Goal: Information Seeking & Learning: Learn about a topic

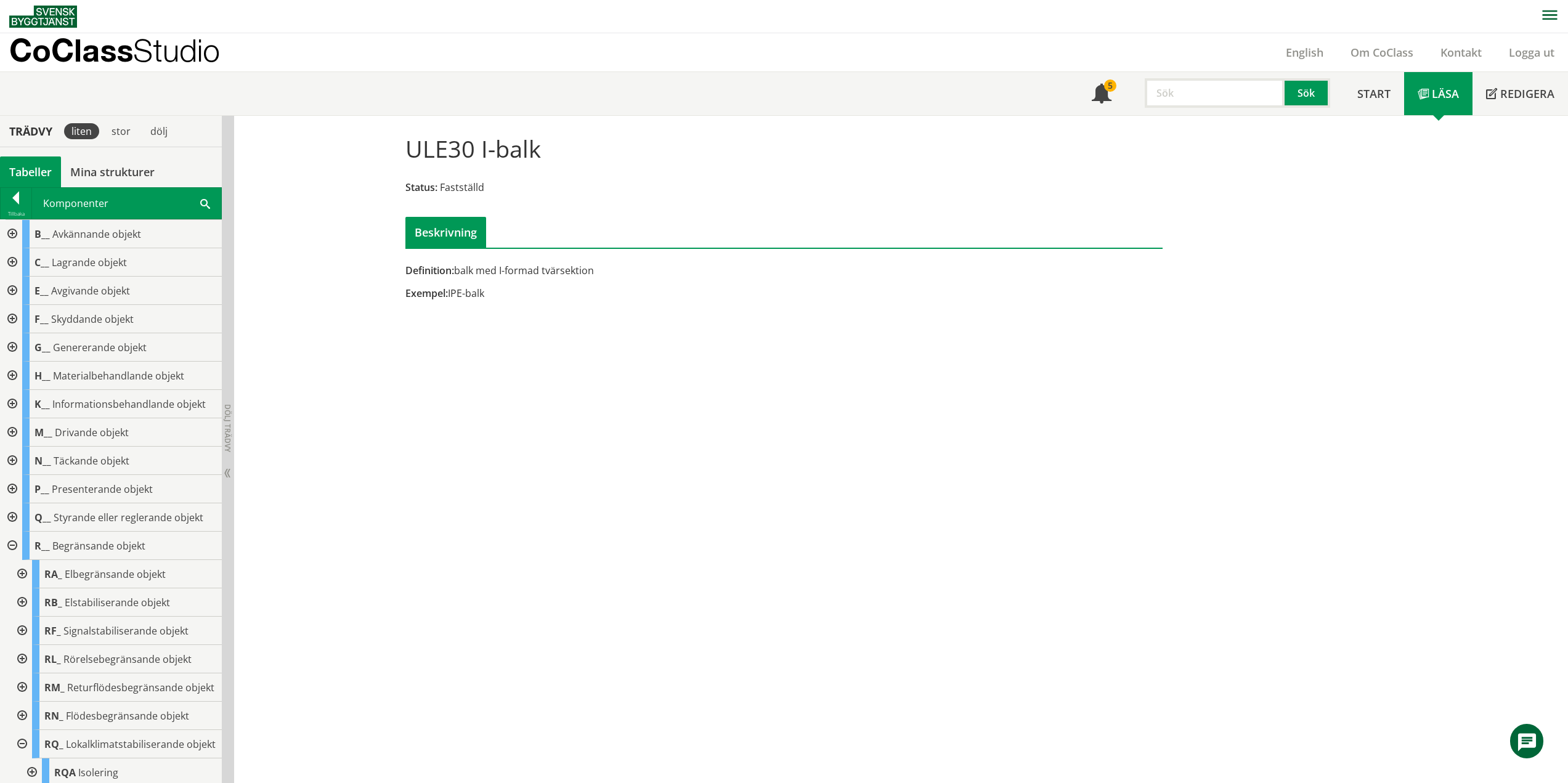
scroll to position [1353, 0]
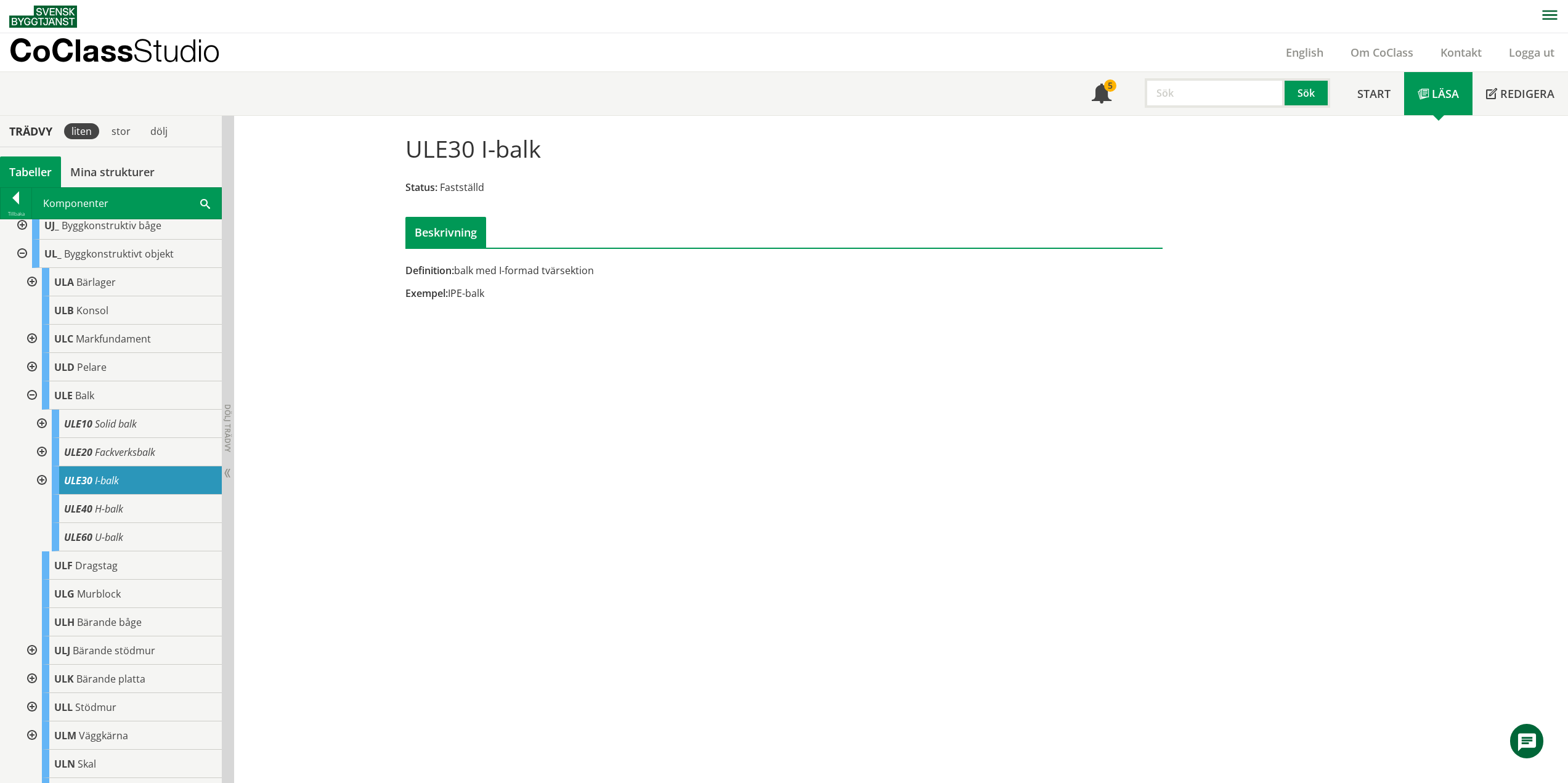
click at [42, 495] on div at bounding box center [41, 480] width 23 height 28
drag, startPoint x: 151, startPoint y: 540, endPoint x: 142, endPoint y: 542, distance: 9.2
click at [151, 523] on div "ULE31 Lättbalk" at bounding box center [141, 509] width 160 height 28
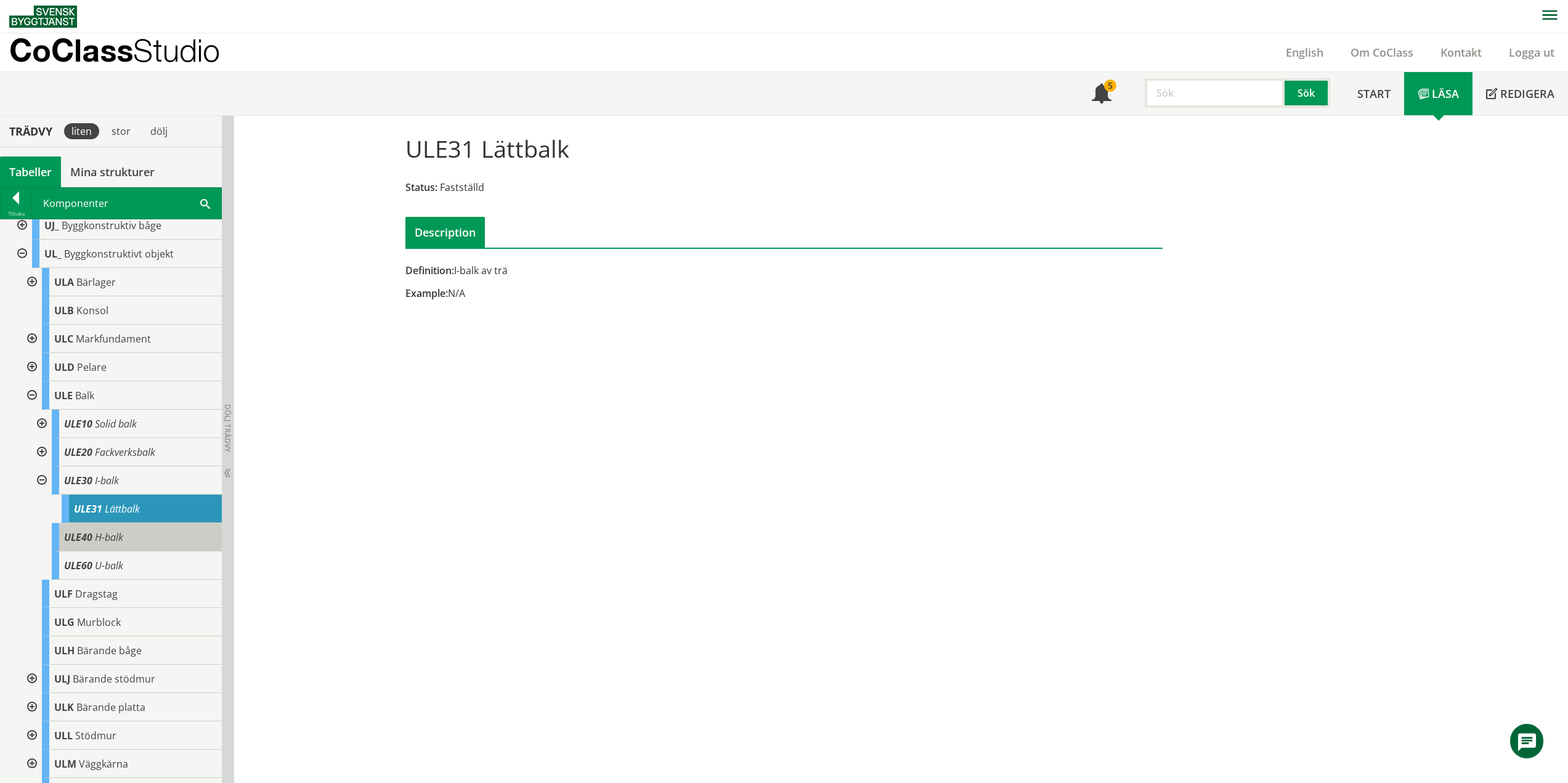
click at [120, 544] on span "H-balk" at bounding box center [109, 537] width 28 height 14
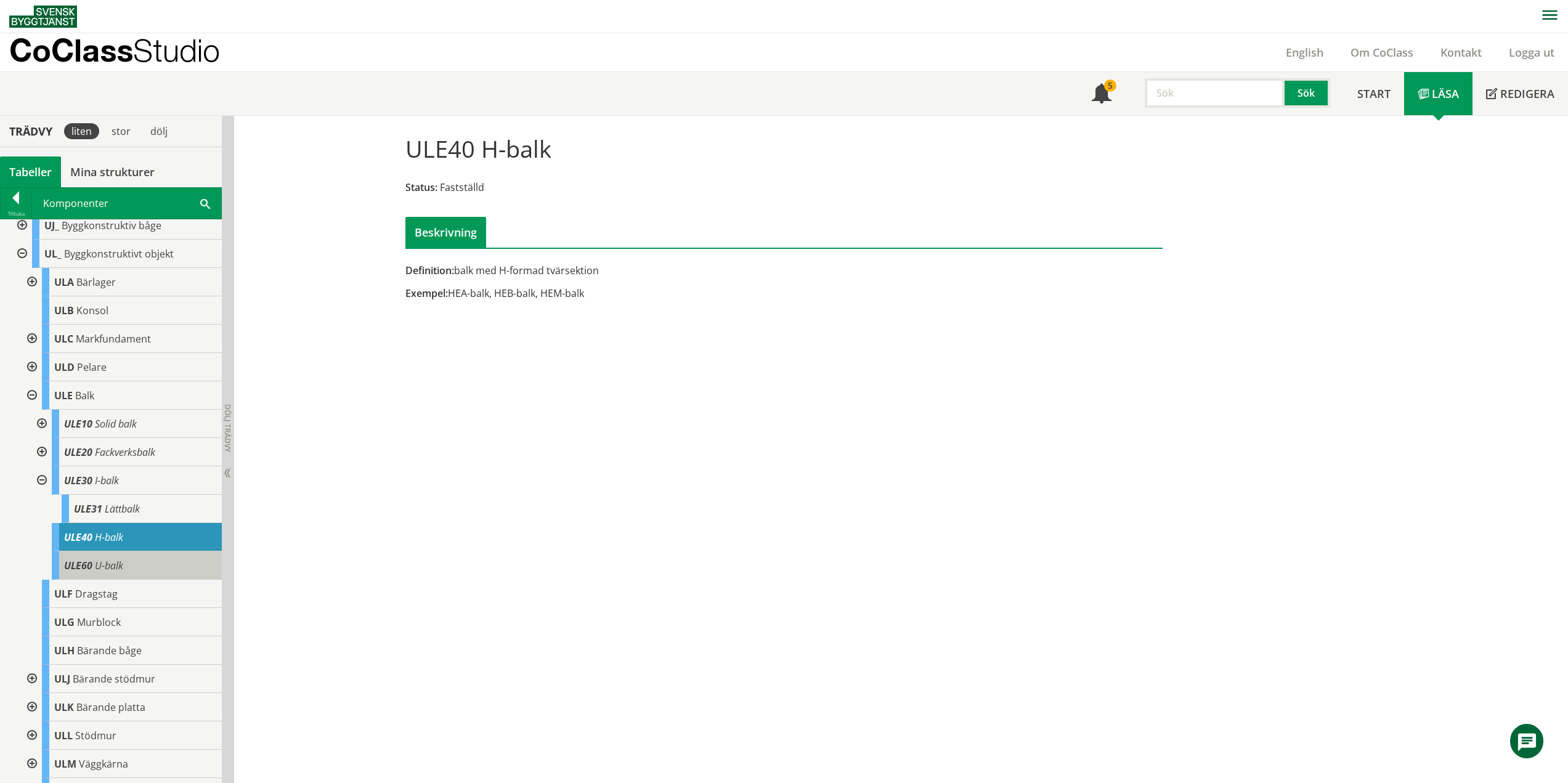
click at [100, 573] on span "U-balk" at bounding box center [109, 566] width 28 height 14
click at [42, 495] on div at bounding box center [41, 480] width 23 height 28
click at [33, 410] on div at bounding box center [31, 395] width 23 height 28
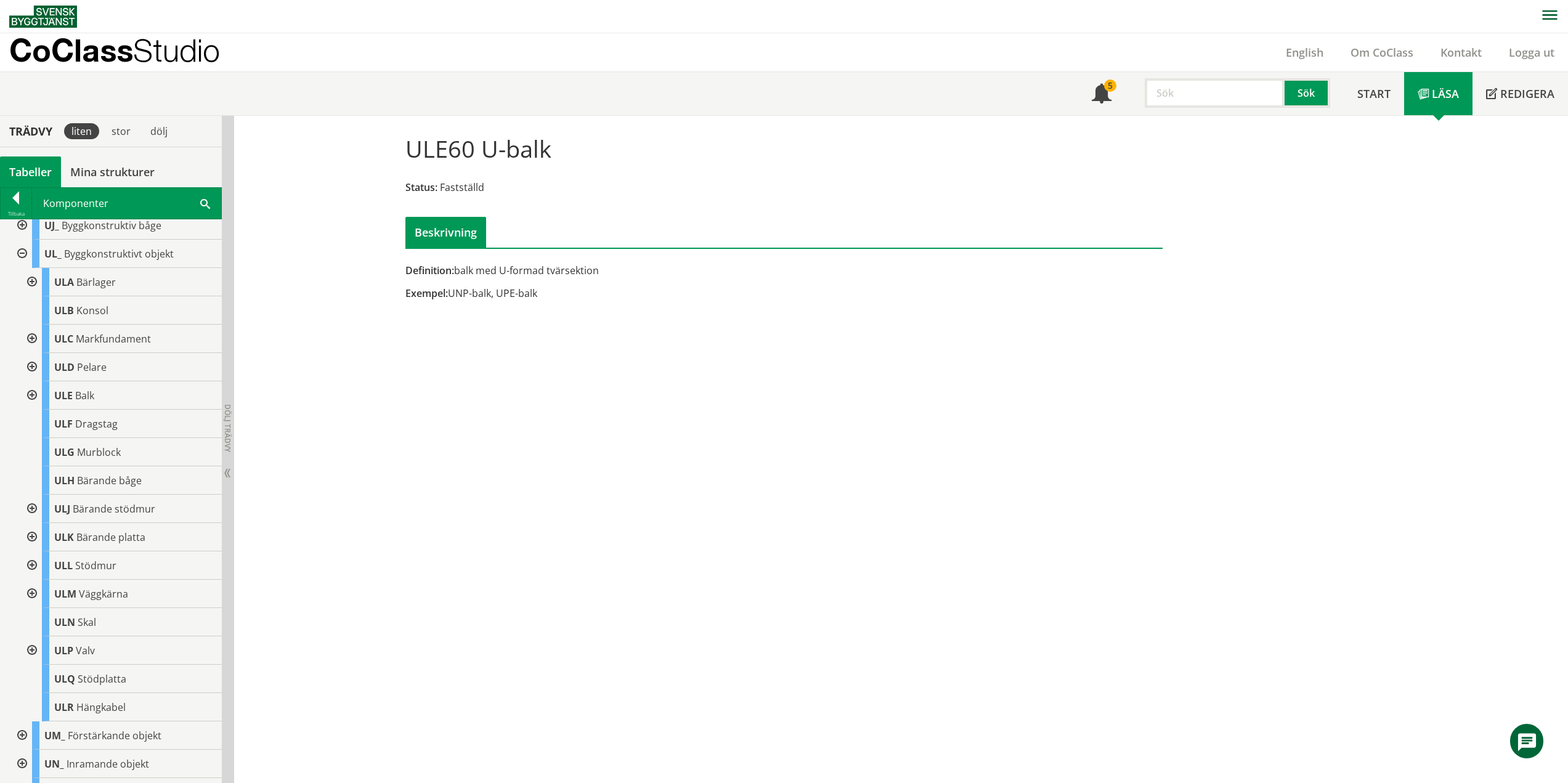
click at [33, 551] on div at bounding box center [31, 537] width 23 height 28
click at [43, 580] on div at bounding box center [41, 565] width 23 height 28
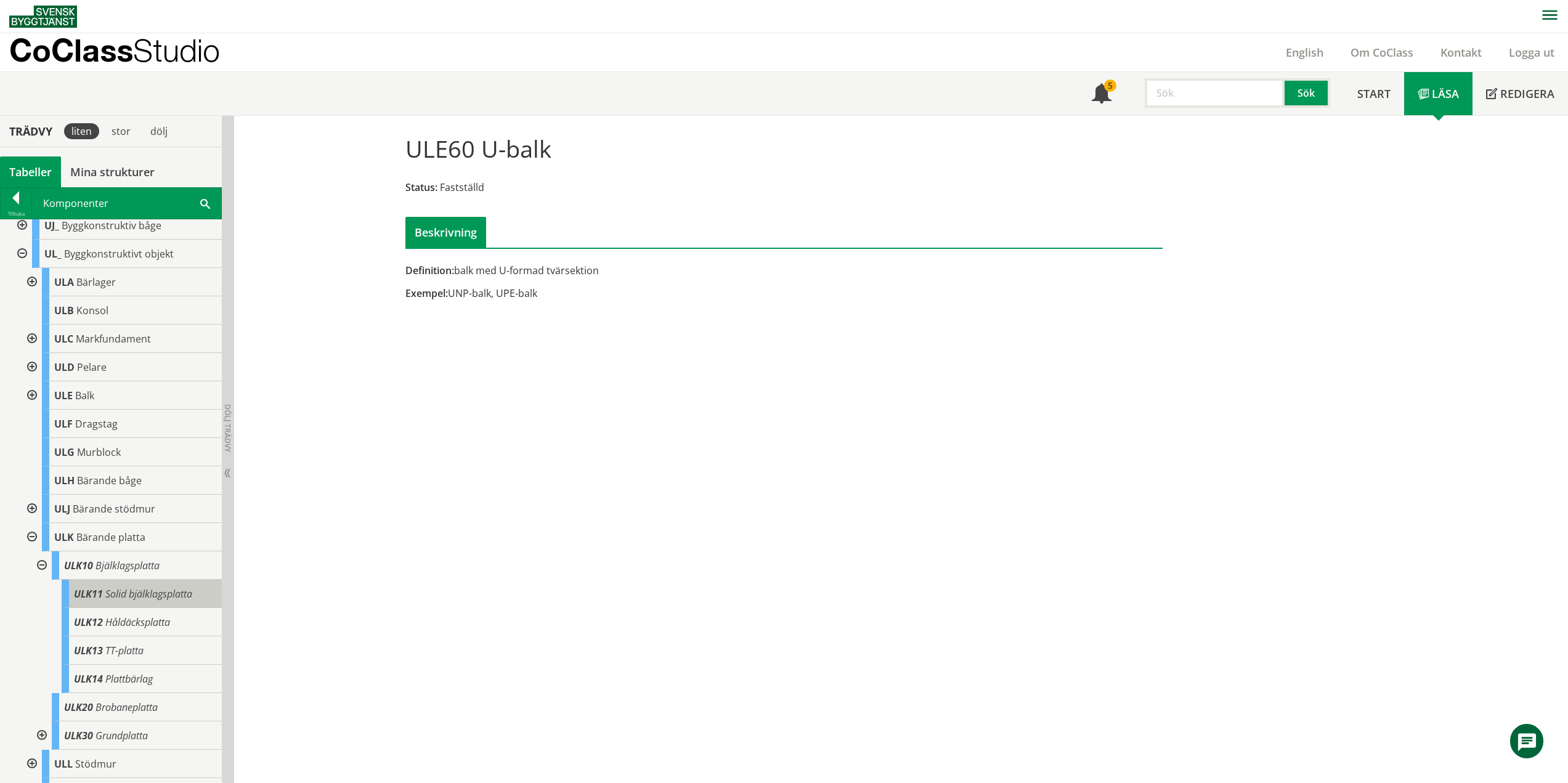
click at [165, 601] on span "Solid bjälklagsplatta" at bounding box center [148, 594] width 87 height 14
click at [21, 268] on div at bounding box center [21, 253] width 23 height 28
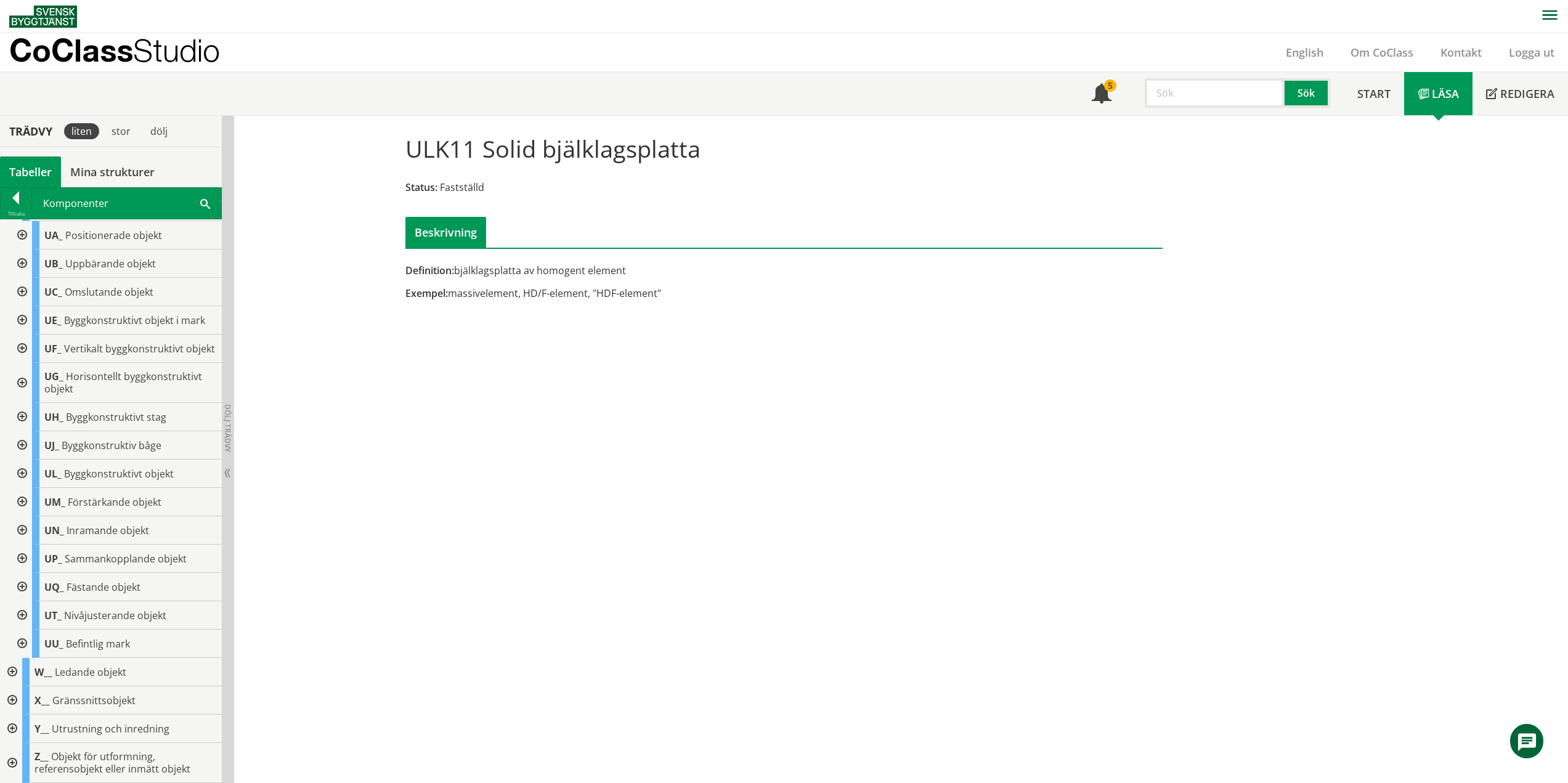
click at [25, 613] on div at bounding box center [21, 616] width 23 height 28
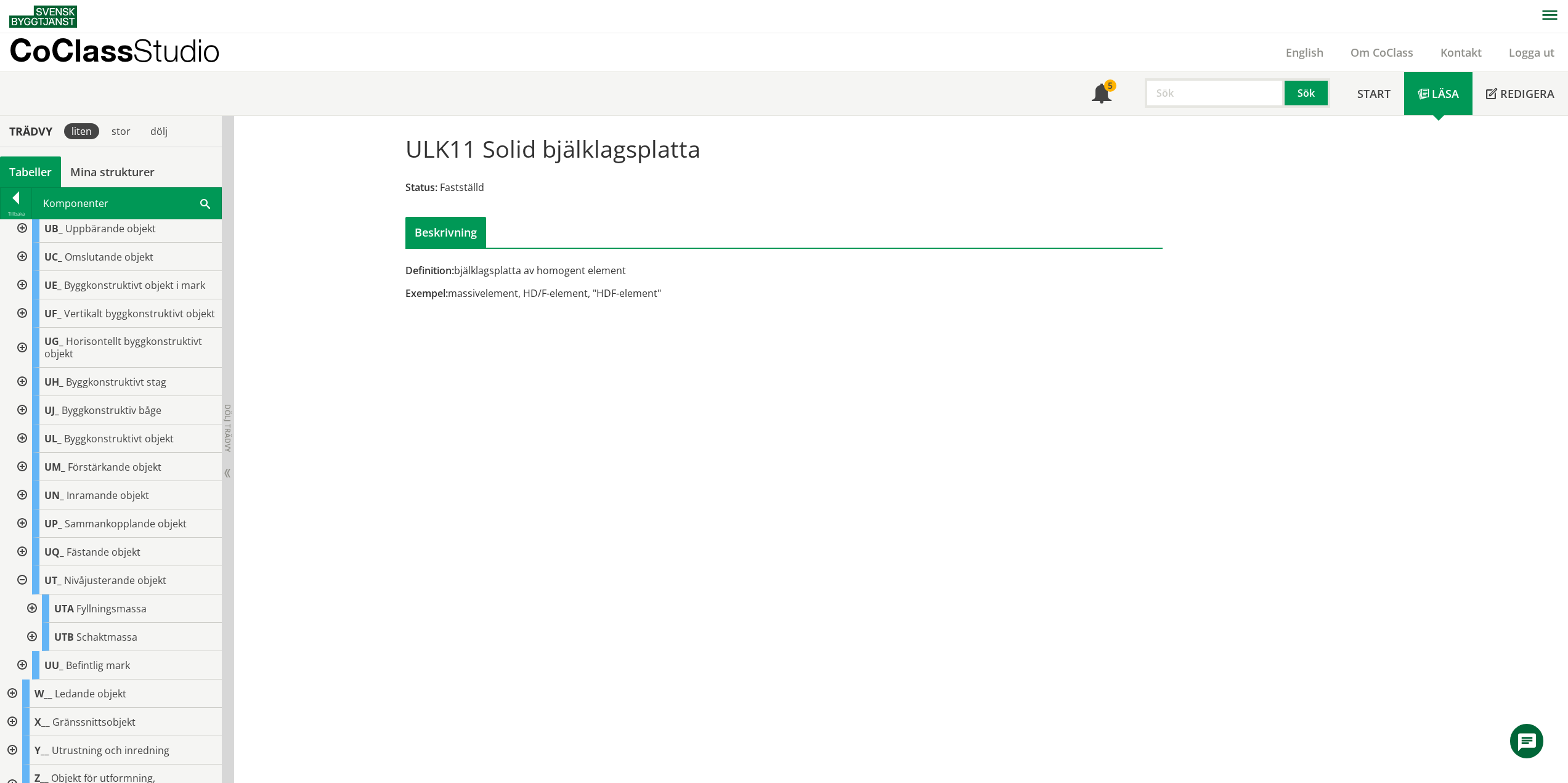
scroll to position [1225, 0]
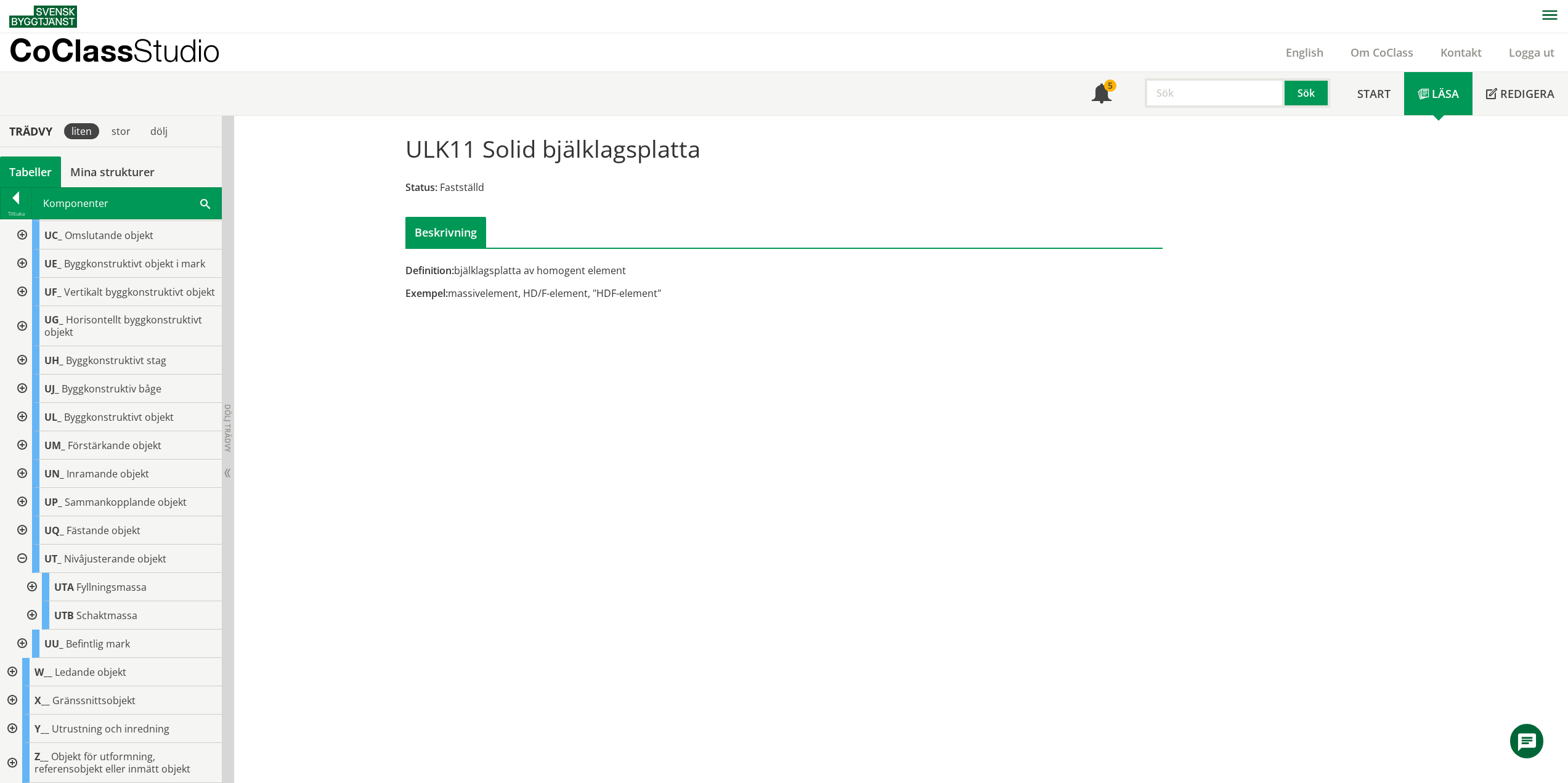
click at [34, 587] on div at bounding box center [31, 587] width 23 height 28
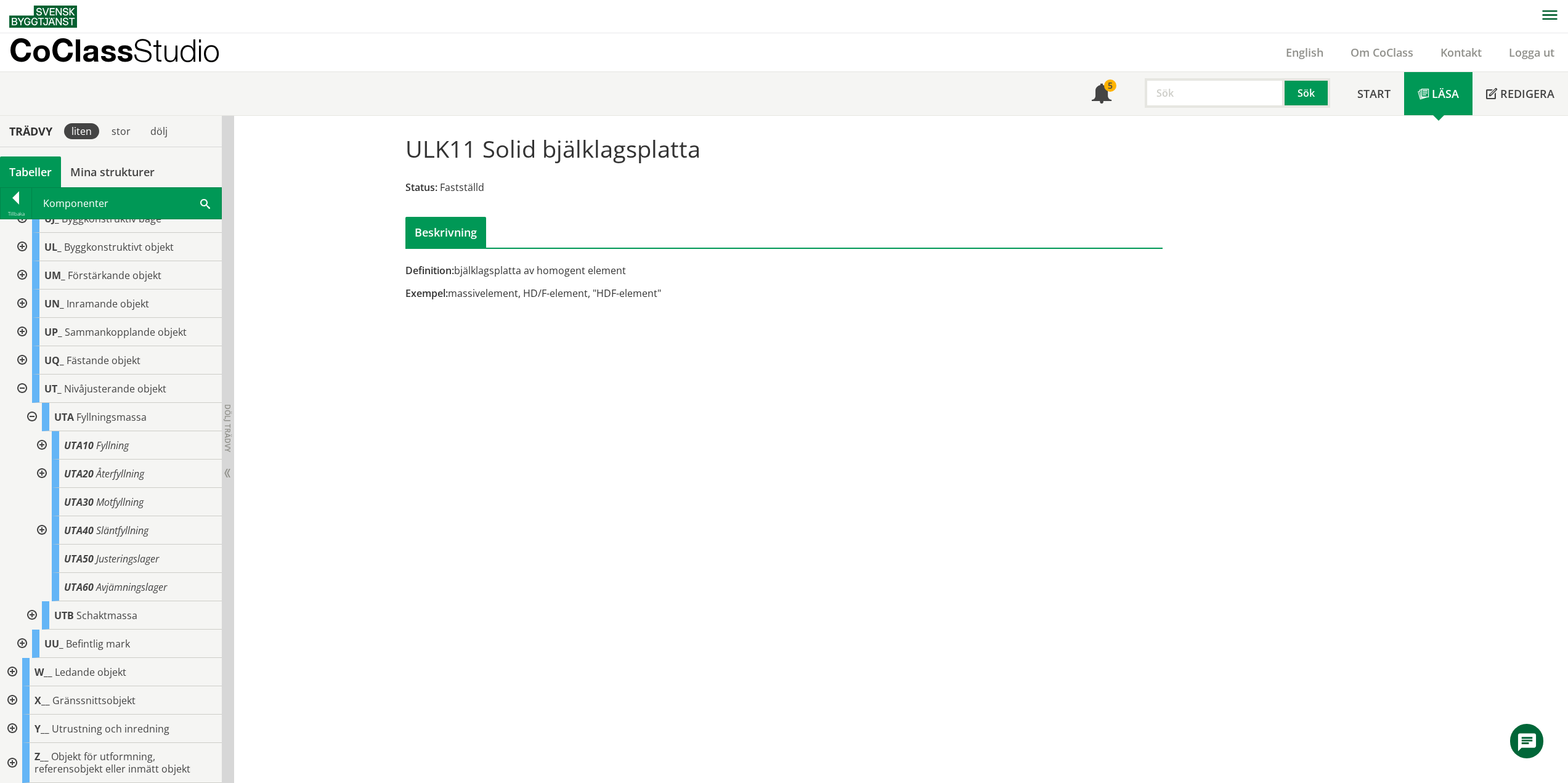
scroll to position [1395, 0]
click at [38, 530] on div at bounding box center [41, 530] width 23 height 28
click at [162, 545] on div "UTA31 Konfyllning" at bounding box center [141, 530] width 160 height 28
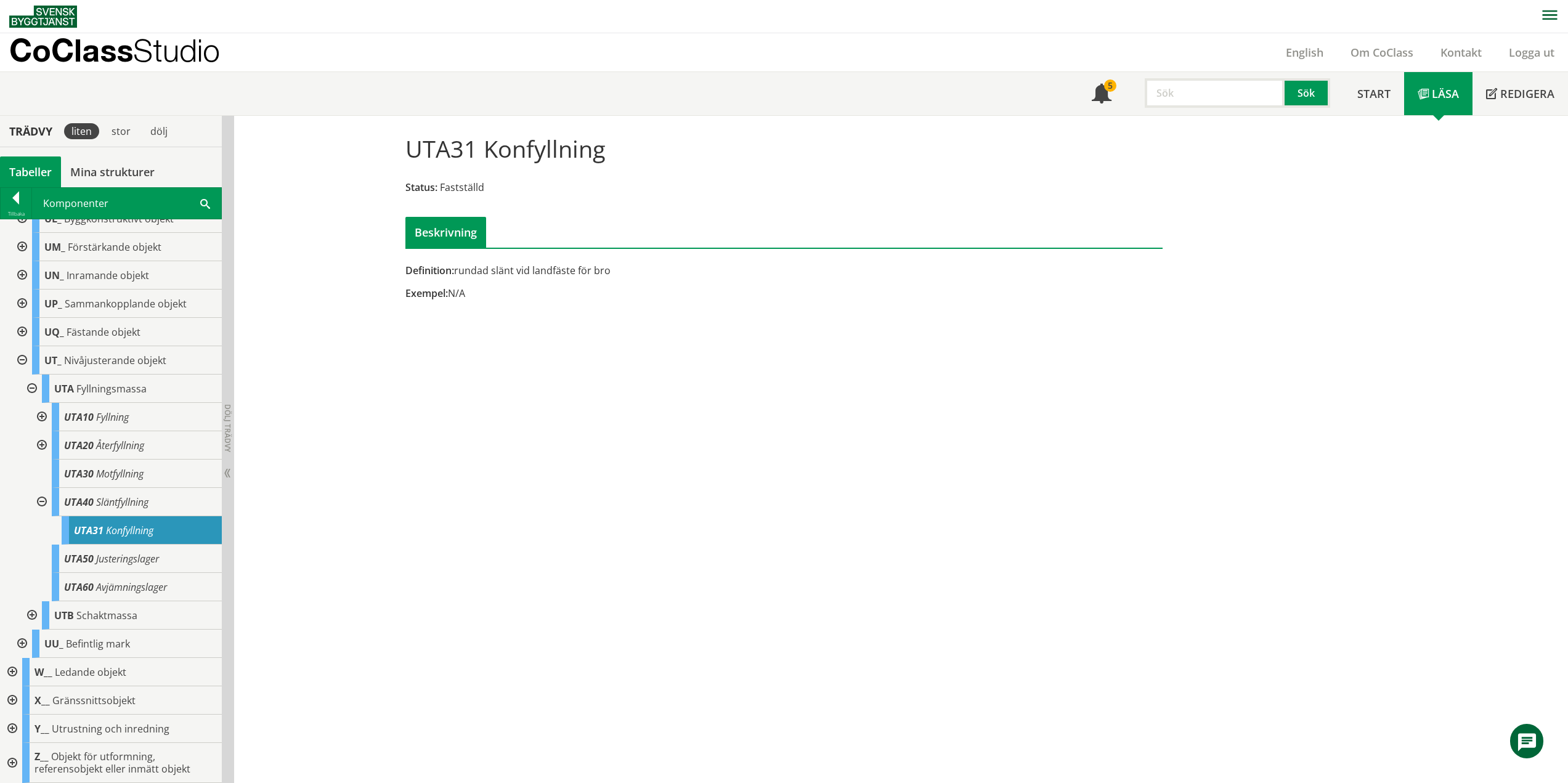
click at [14, 375] on div at bounding box center [21, 360] width 23 height 28
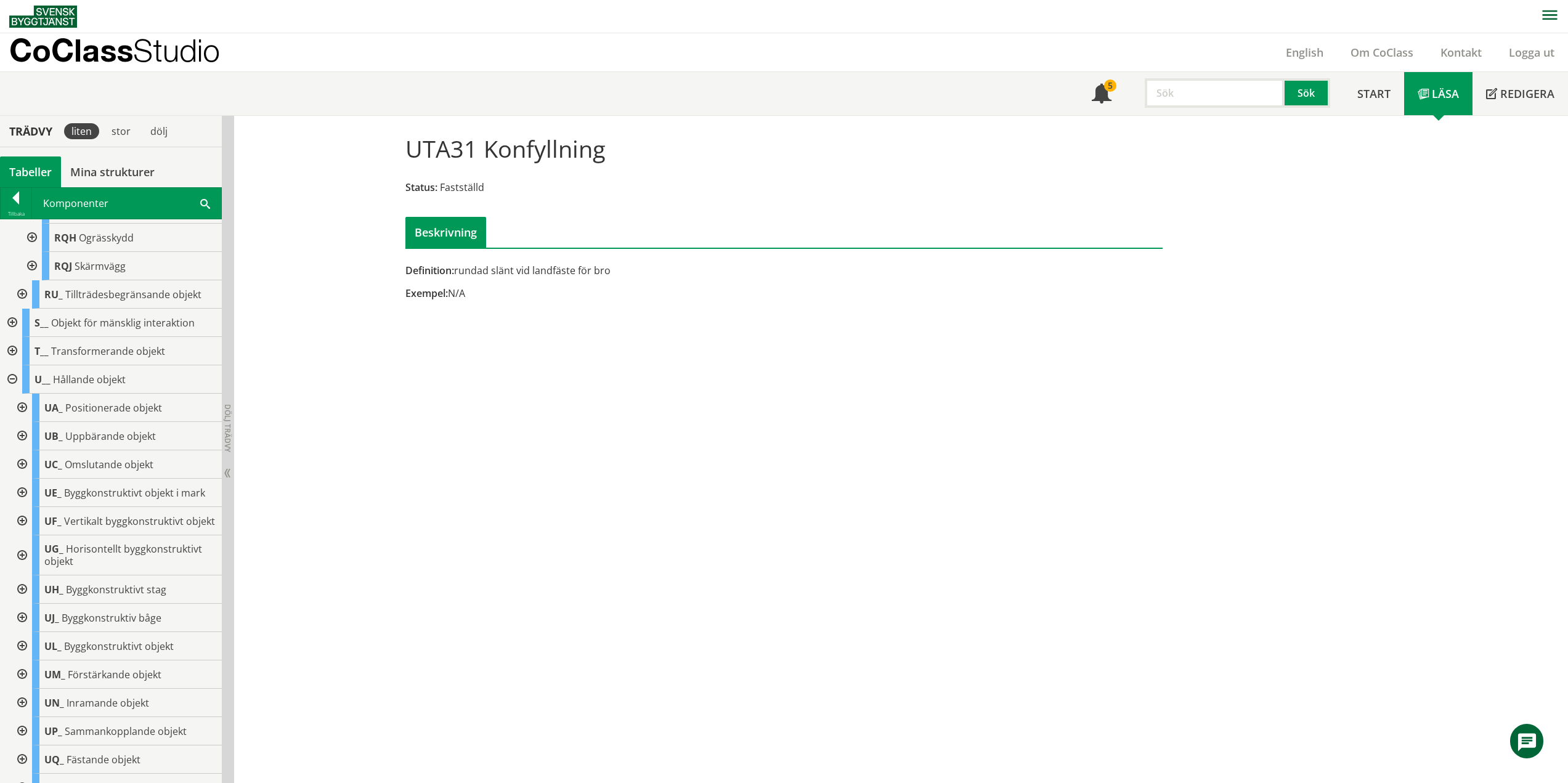
scroll to position [921, 0]
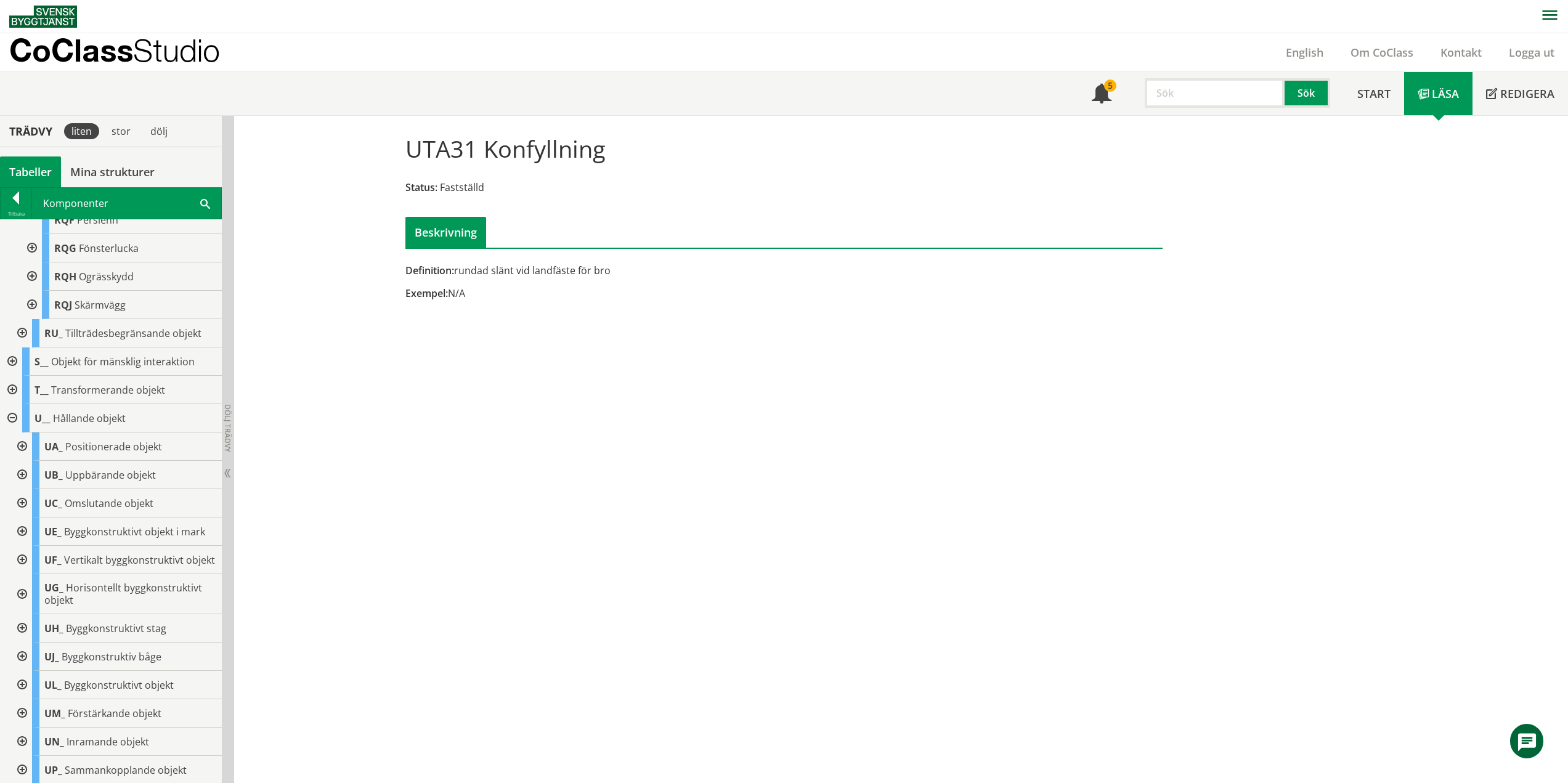
click at [13, 433] on div at bounding box center [11, 418] width 23 height 28
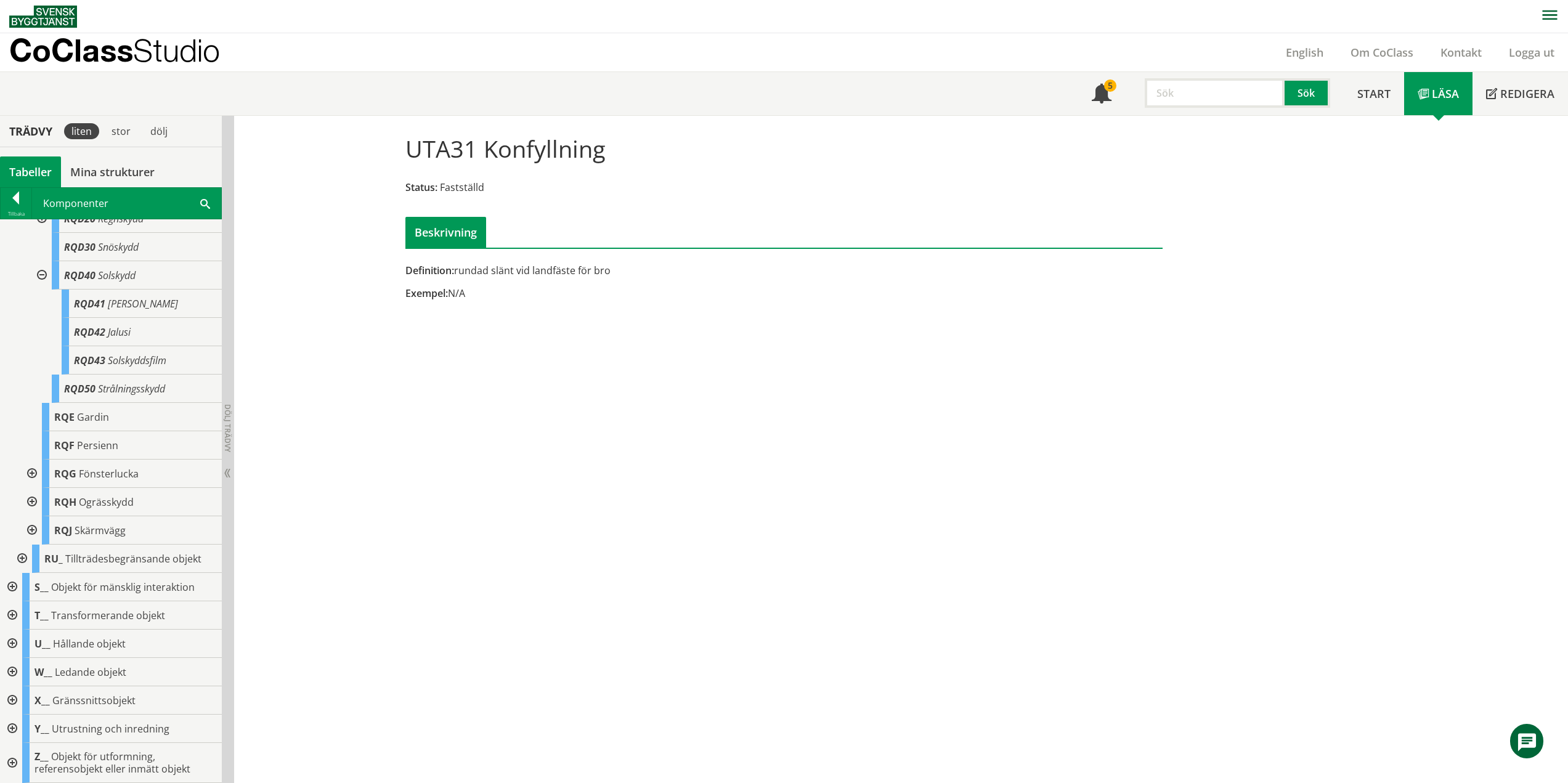
scroll to position [720, 0]
click at [14, 673] on div at bounding box center [11, 672] width 23 height 28
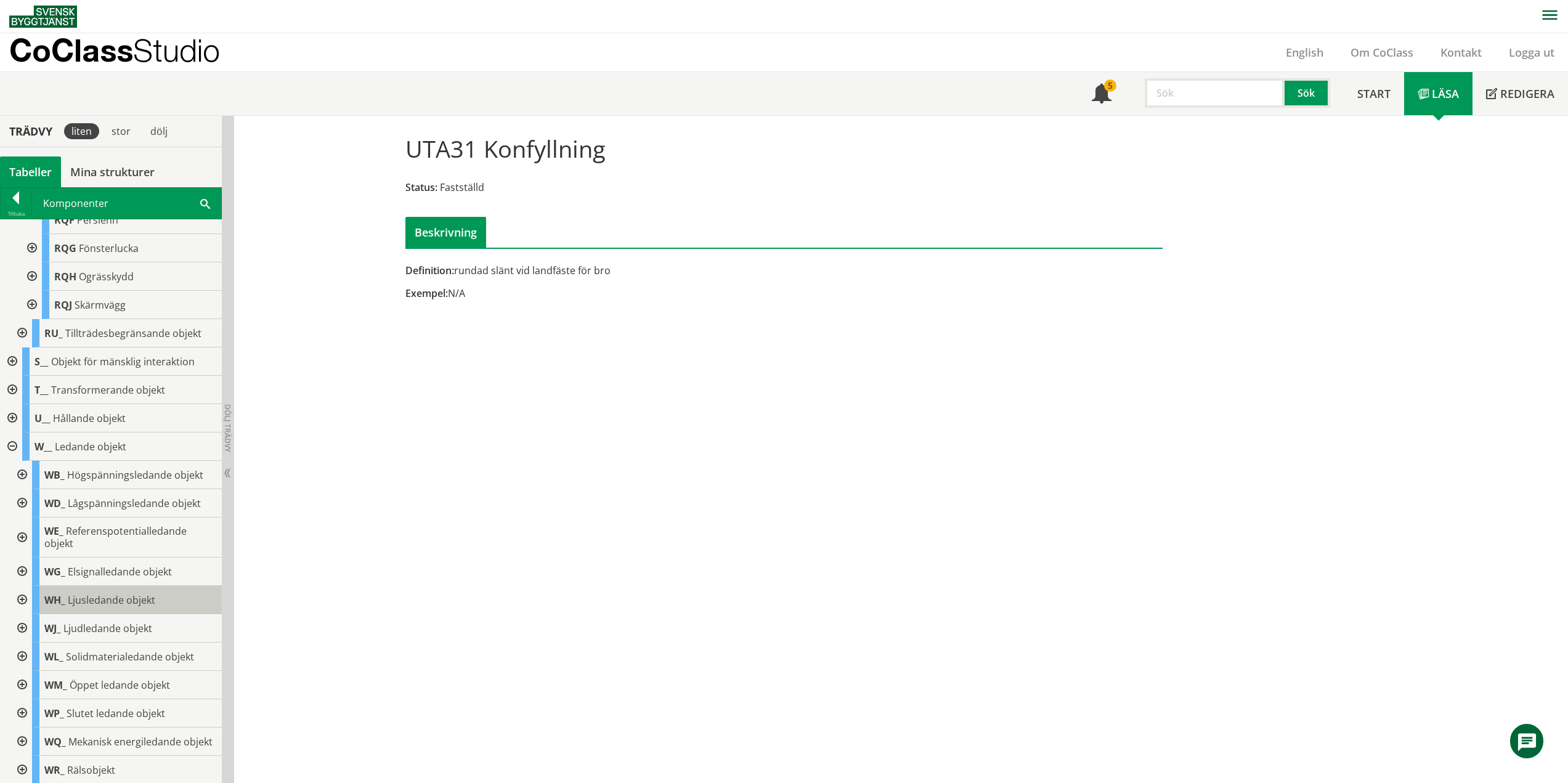
scroll to position [1123, 0]
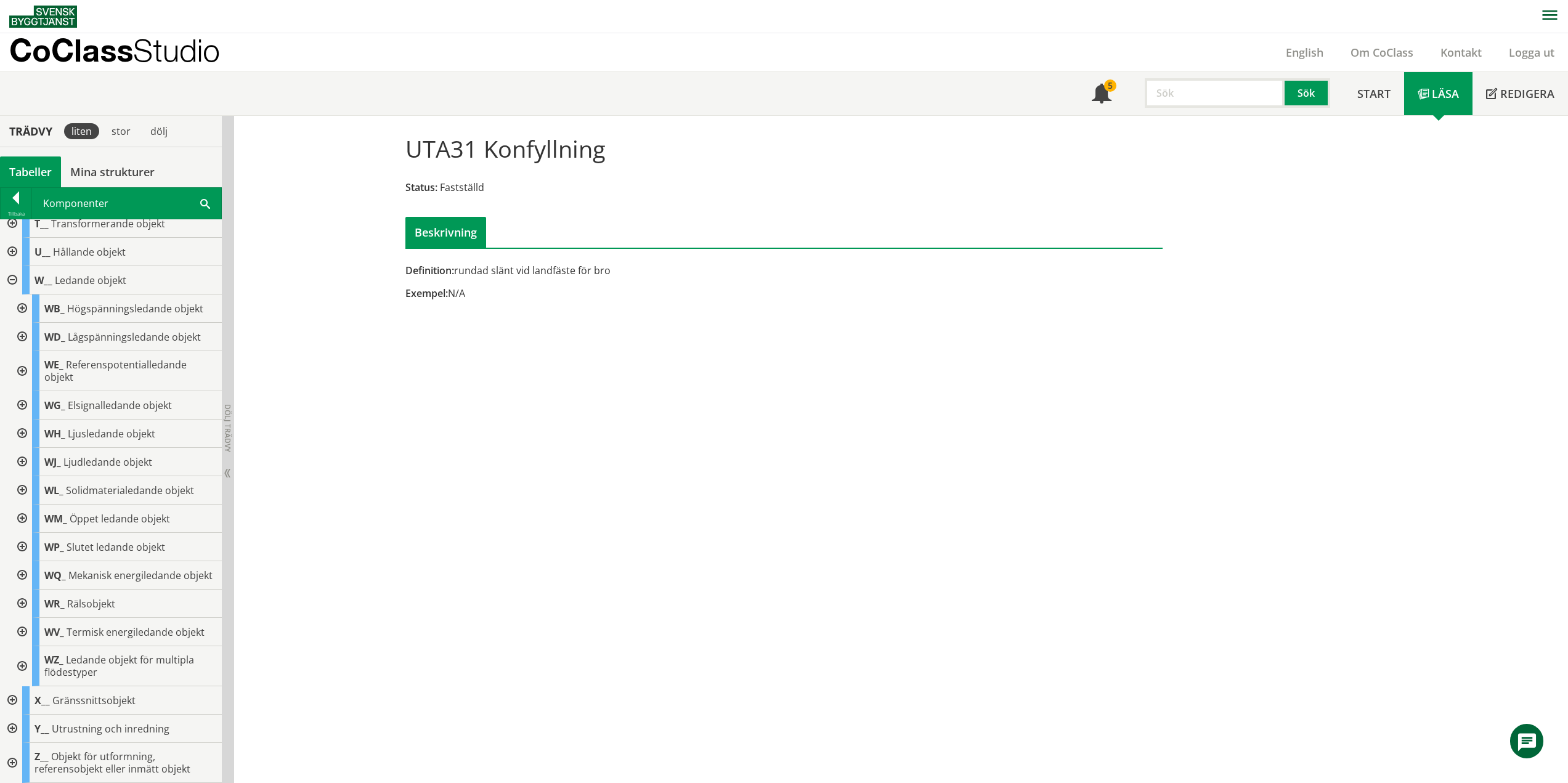
click at [24, 599] on div at bounding box center [21, 604] width 23 height 28
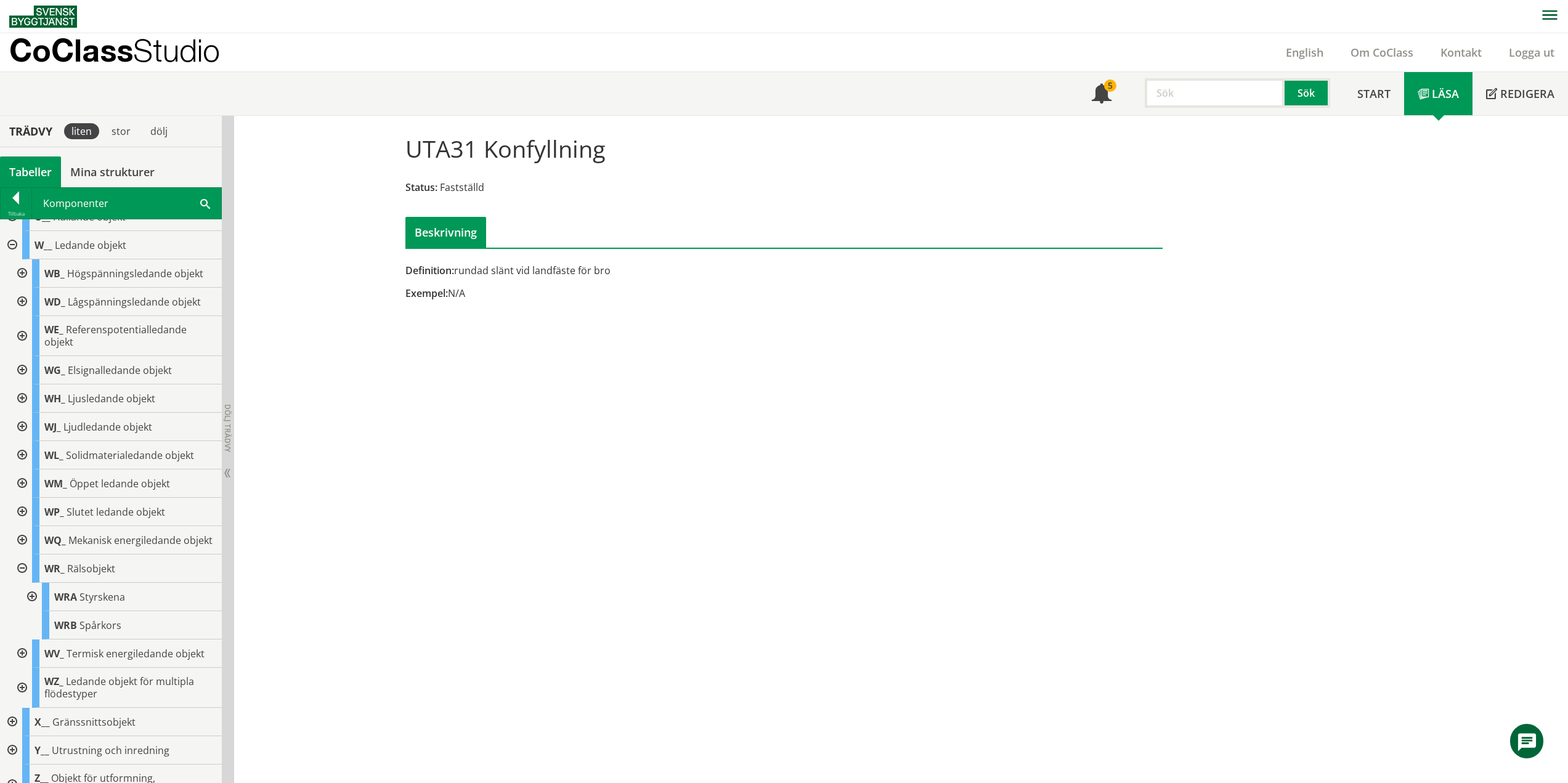
click at [32, 611] on div at bounding box center [31, 597] width 23 height 28
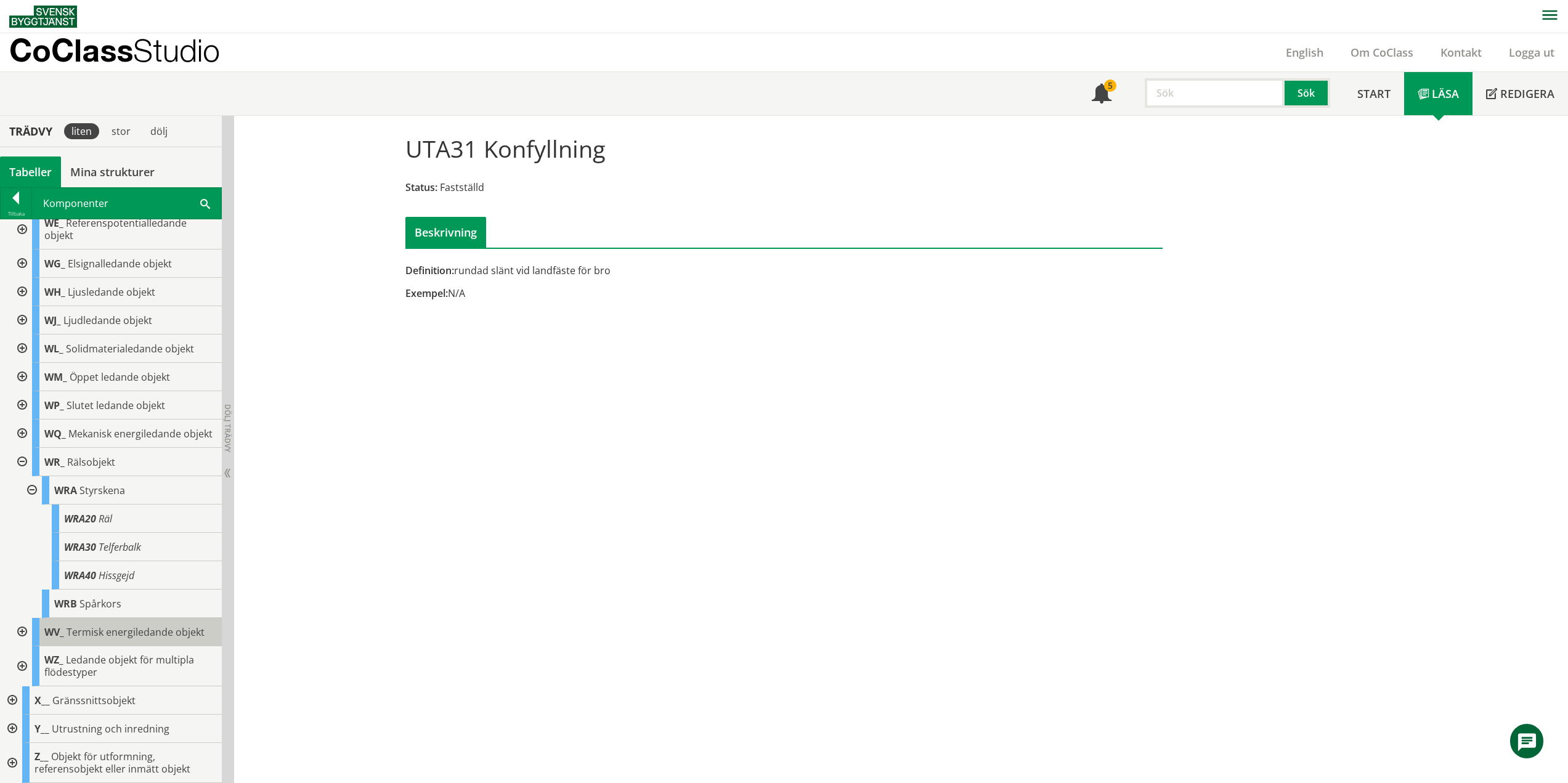
scroll to position [1246, 0]
click at [124, 533] on div "WRA20 Räl" at bounding box center [137, 519] width 170 height 28
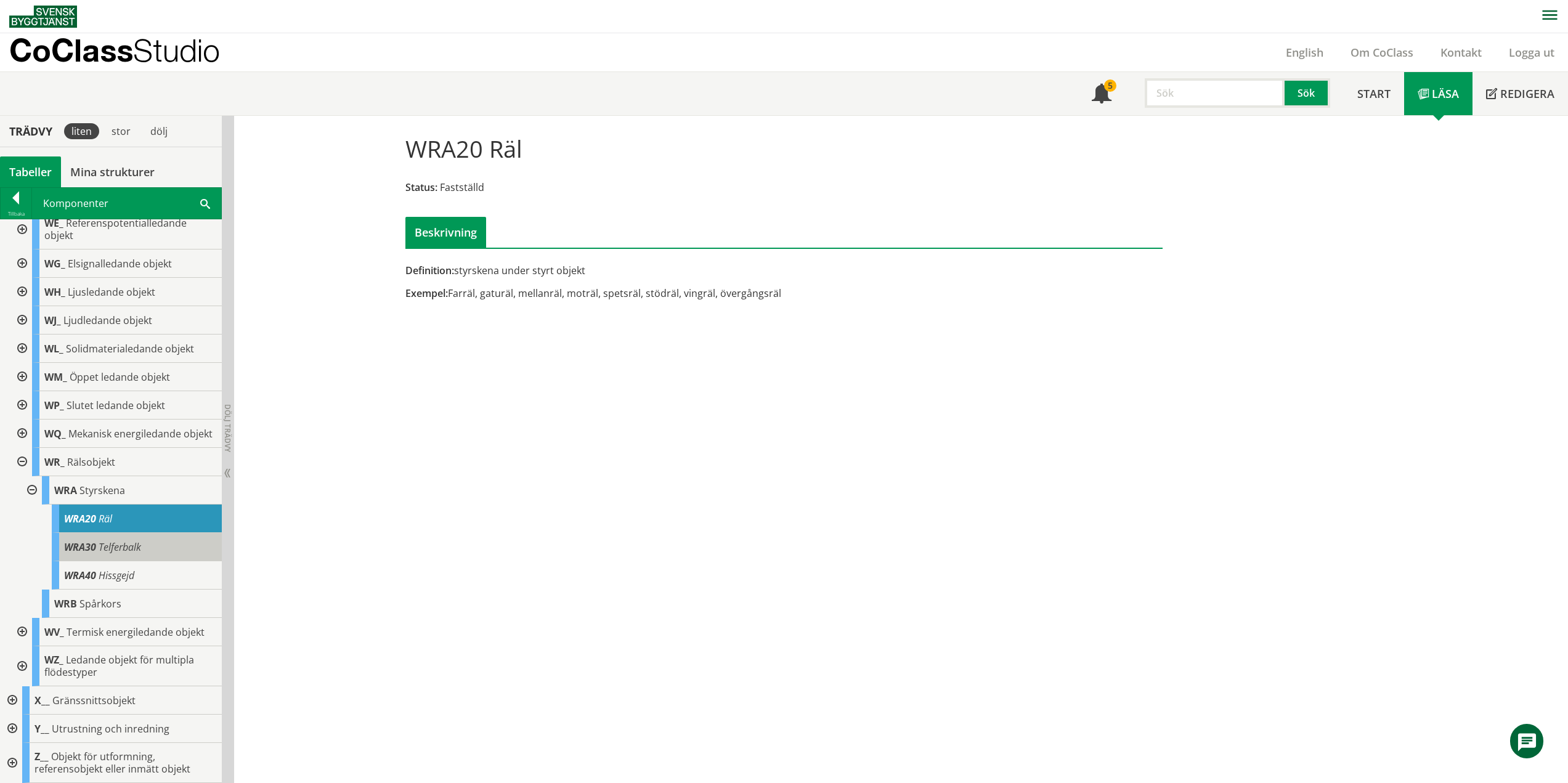
click at [172, 561] on div "WRA30 Telferbalk" at bounding box center [137, 547] width 170 height 28
click at [121, 554] on span "Telferbalk" at bounding box center [119, 547] width 43 height 14
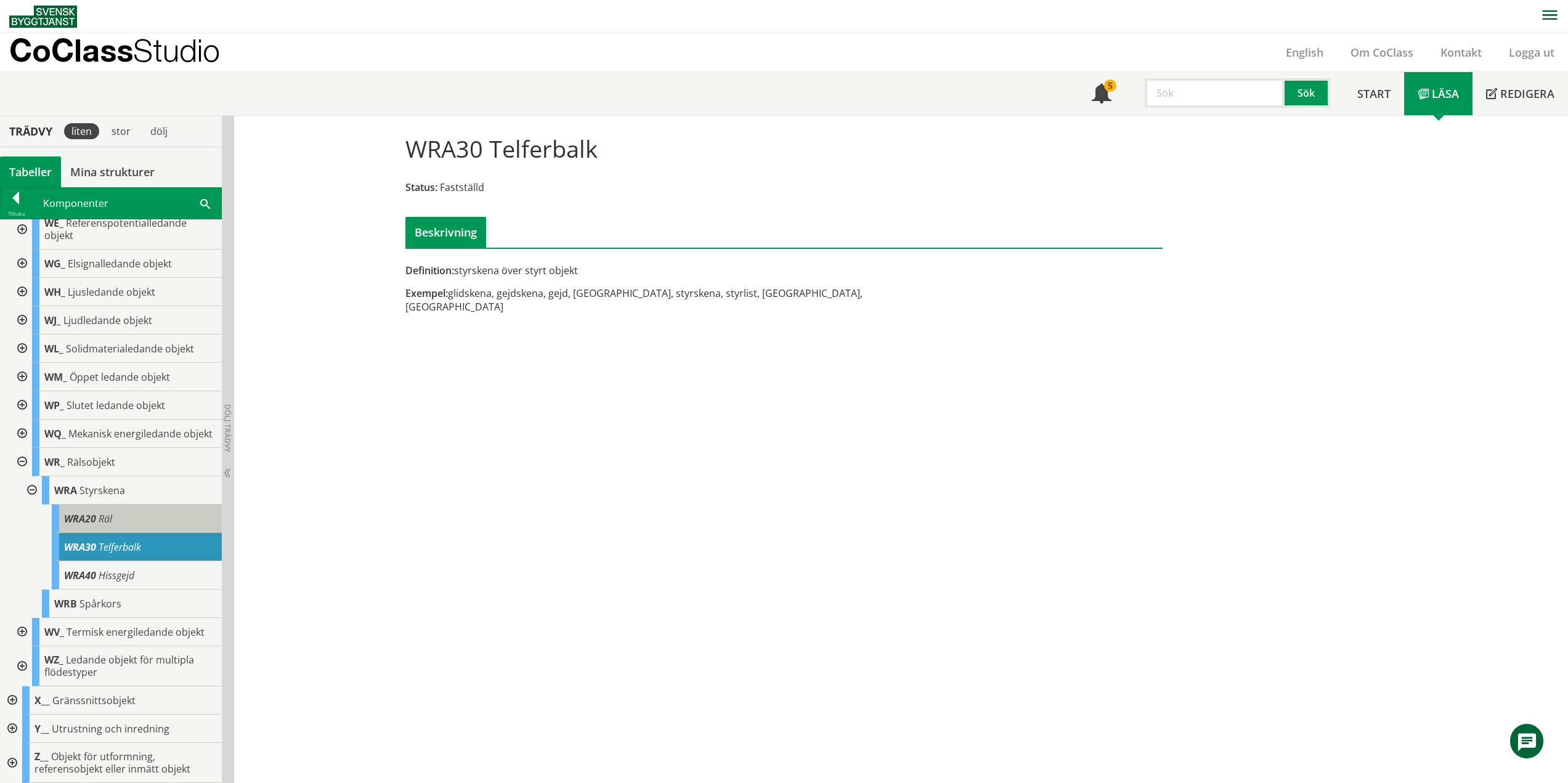
click at [113, 533] on div "WRA20 Räl" at bounding box center [137, 519] width 170 height 28
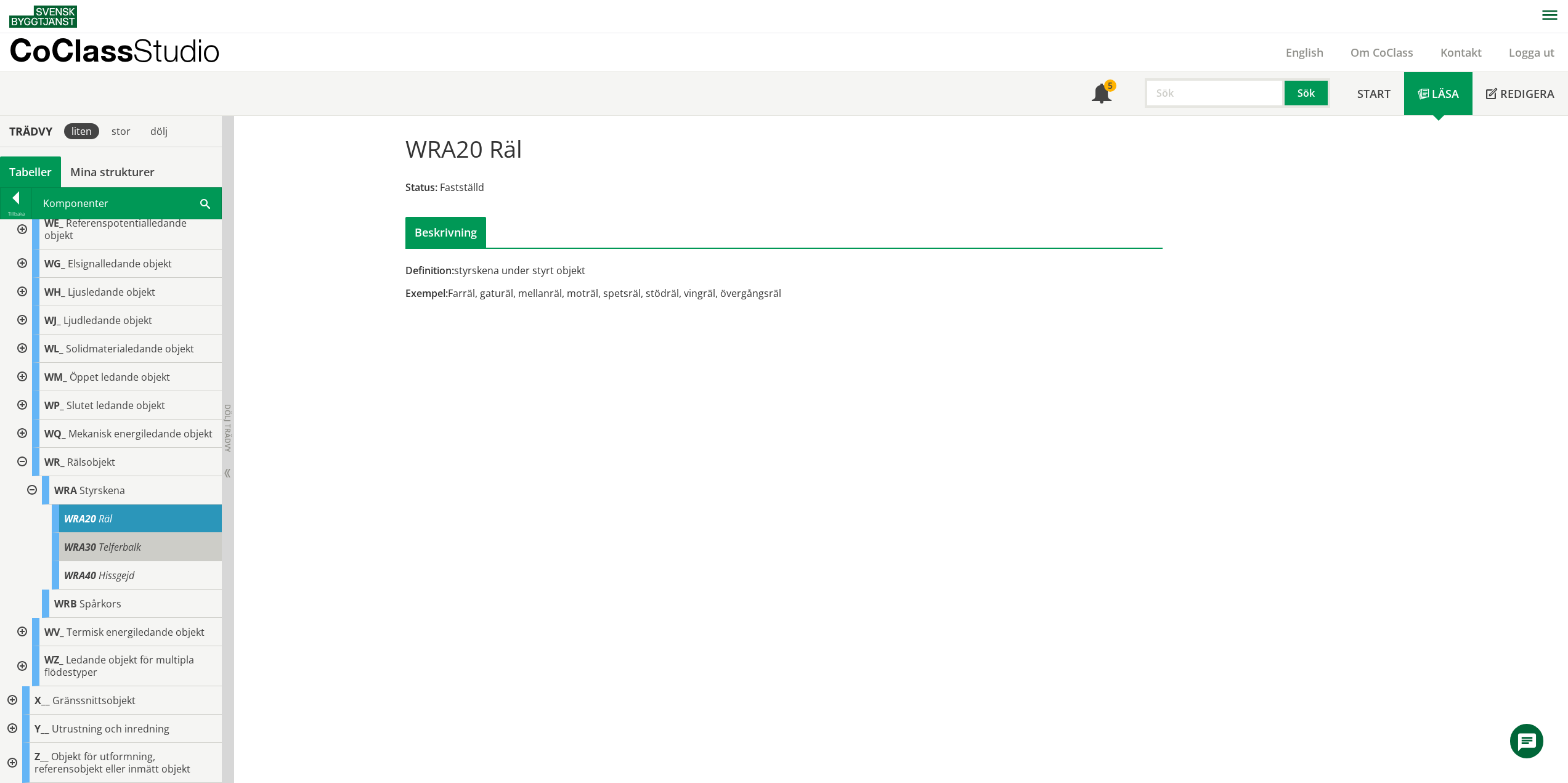
click at [119, 554] on span "Telferbalk" at bounding box center [119, 547] width 43 height 14
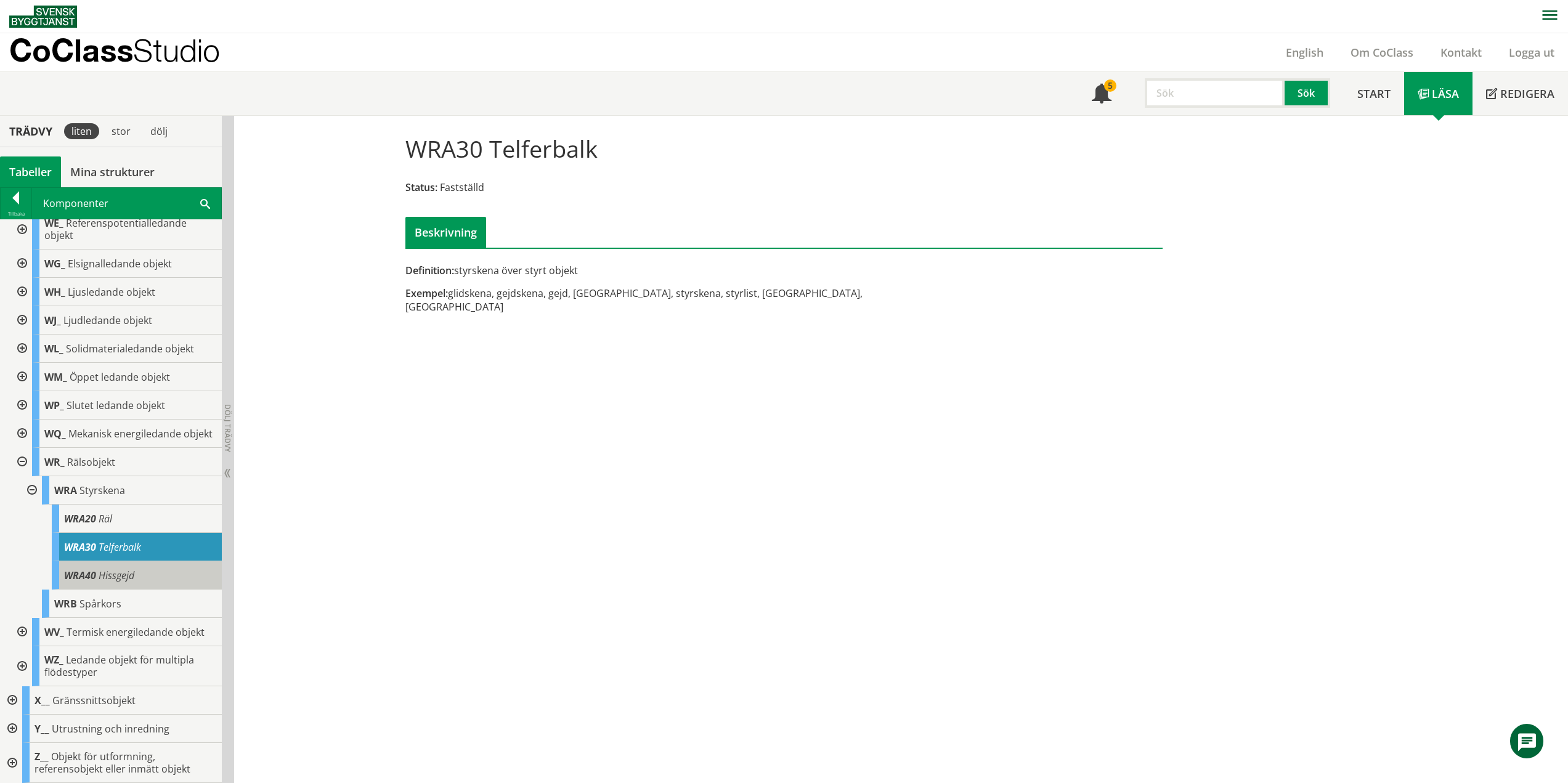
drag, startPoint x: 115, startPoint y: 593, endPoint x: 167, endPoint y: 607, distance: 53.9
click at [115, 582] on span "Hissgejd" at bounding box center [116, 575] width 35 height 14
